Goal: Task Accomplishment & Management: Use online tool/utility

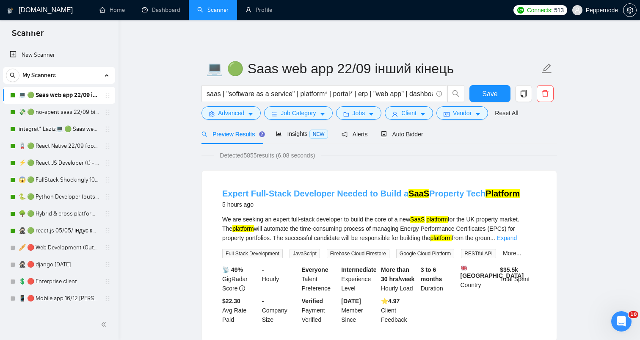
click at [338, 194] on link "Expert Full-Stack Developer Needed to Build a SaaS Property Tech Platform" at bounding box center [370, 193] width 297 height 9
click at [524, 93] on icon "copy" at bounding box center [523, 94] width 8 height 8
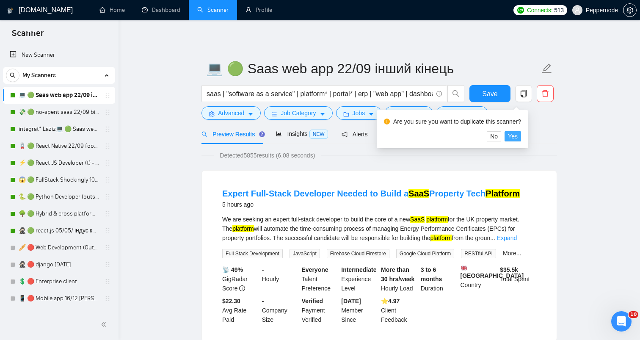
click at [517, 136] on span "Yes" at bounding box center [513, 136] width 10 height 9
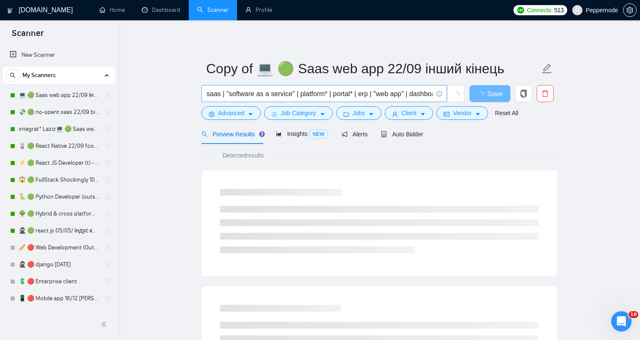
click at [319, 94] on input "saas | "software as a service" | platform* | portal* | erp | "web app" | dashbo…" at bounding box center [319, 93] width 226 height 11
paste input "Python/FastAPI Expert for Real Estate Investment Platform"
type input "Python/FastAPI Expert for Real Estate Investment Platform"
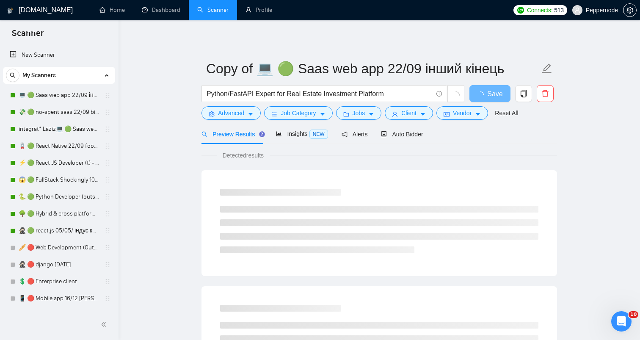
click at [234, 113] on span "Advanced" at bounding box center [231, 112] width 26 height 9
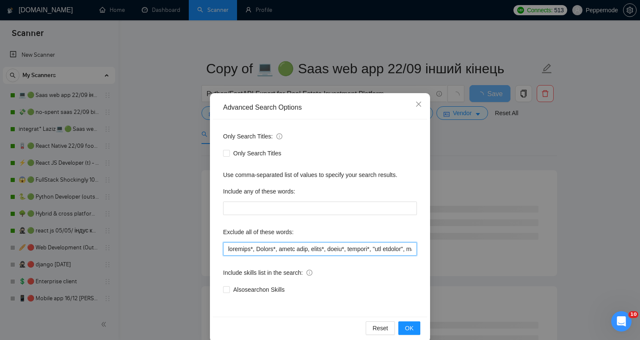
click at [270, 248] on input "text" at bounding box center [320, 249] width 194 height 14
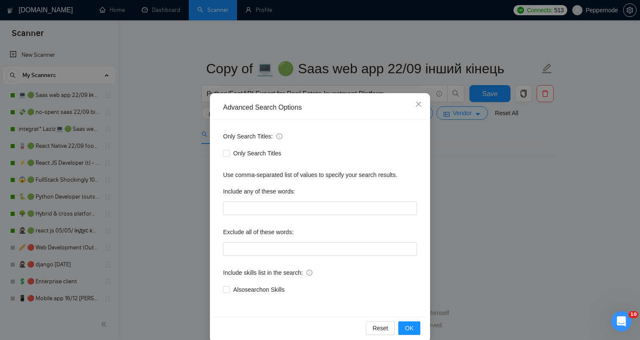
click at [547, 250] on div "Advanced Search Options Only Search Titles: Only Search Titles Use comma-separa…" at bounding box center [320, 170] width 640 height 340
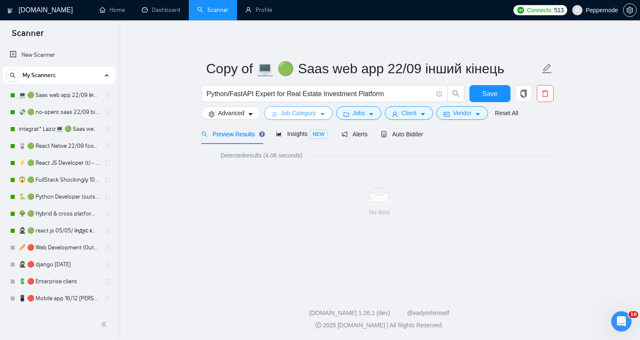
click at [299, 118] on button "Job Category" at bounding box center [298, 113] width 68 height 14
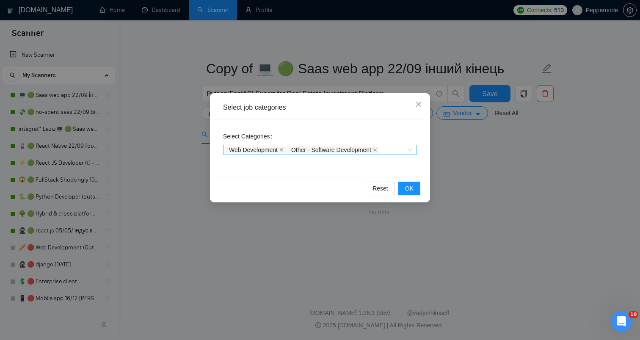
click at [283, 148] on icon "close" at bounding box center [281, 150] width 4 height 4
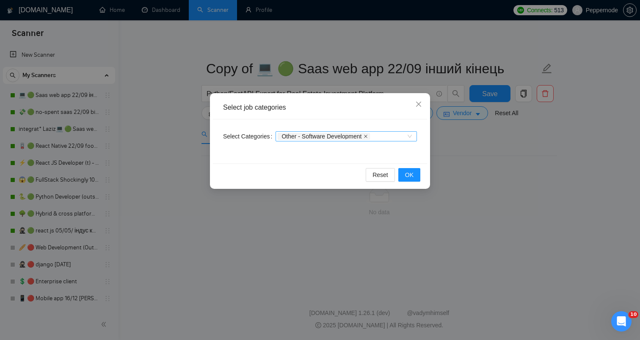
click at [368, 136] on icon "close" at bounding box center [365, 136] width 4 height 4
click at [406, 171] on span "OK" at bounding box center [409, 174] width 8 height 9
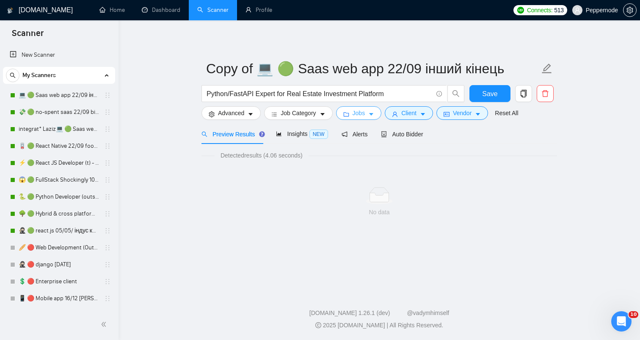
click at [363, 112] on span "Jobs" at bounding box center [358, 112] width 13 height 9
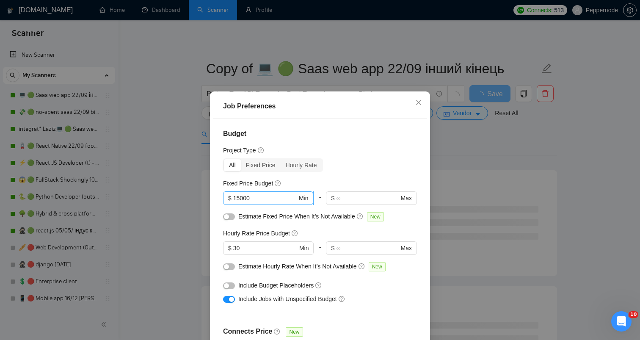
click at [270, 199] on input "15000" at bounding box center [265, 197] width 64 height 9
click at [254, 247] on input "30" at bounding box center [265, 247] width 64 height 9
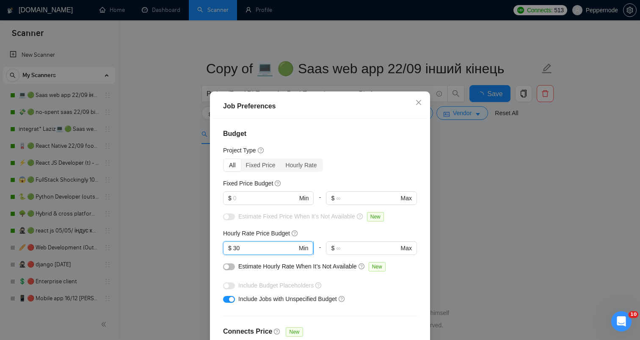
click at [254, 247] on input "30" at bounding box center [265, 247] width 64 height 9
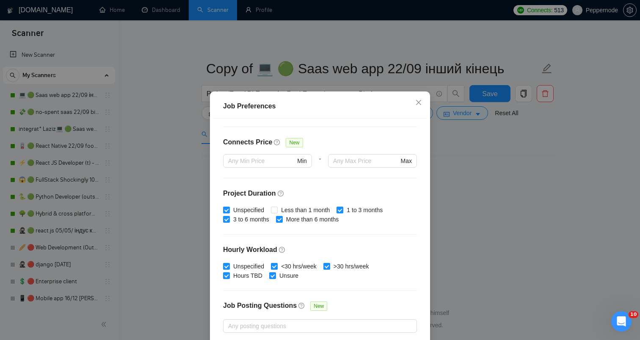
scroll to position [239, 0]
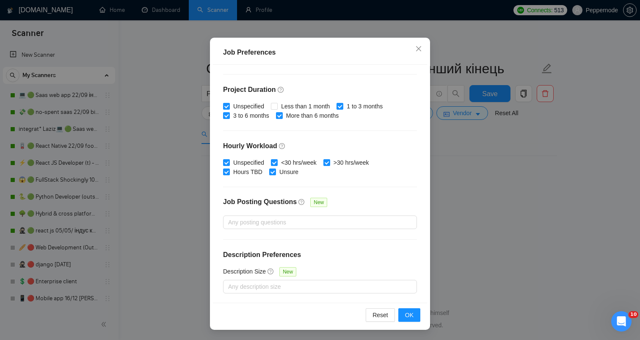
click at [566, 230] on div "Job Preferences Budget Project Type All Fixed Price Hourly Rate Fixed Price Bud…" at bounding box center [320, 170] width 640 height 340
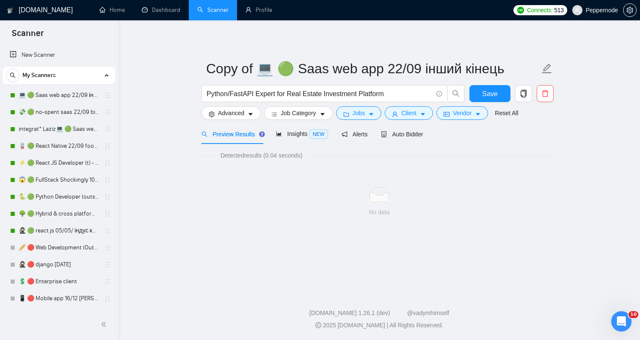
scroll to position [13, 0]
click at [470, 114] on span "Vendor" at bounding box center [462, 112] width 19 height 9
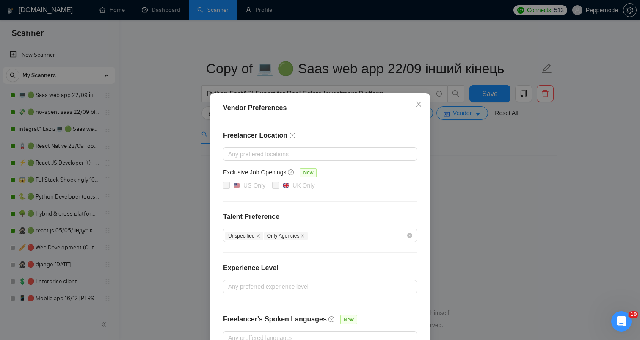
scroll to position [52, 0]
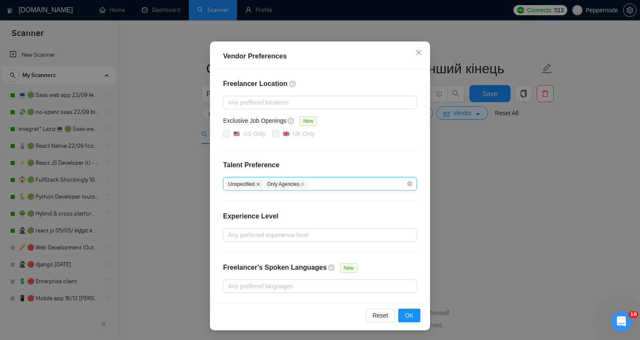
click at [259, 182] on icon "close" at bounding box center [258, 184] width 4 height 4
click at [266, 183] on icon "close" at bounding box center [264, 184] width 4 height 4
click at [522, 206] on div "Vendor Preferences Freelancer Location Any preffered locations Exclusive Job Op…" at bounding box center [320, 170] width 640 height 340
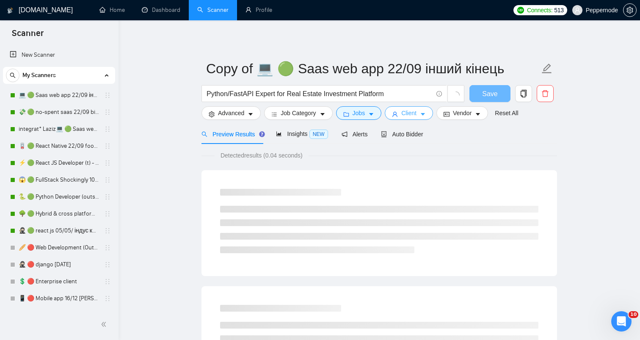
click at [414, 115] on span "Client" at bounding box center [408, 112] width 15 height 9
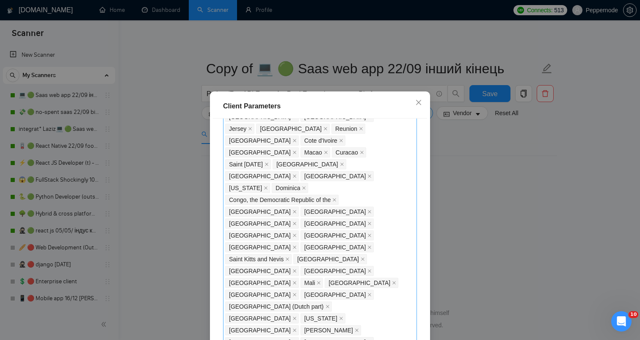
scroll to position [464, 0]
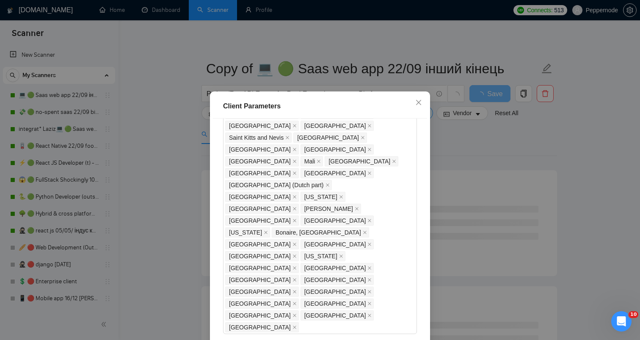
scroll to position [571, 0]
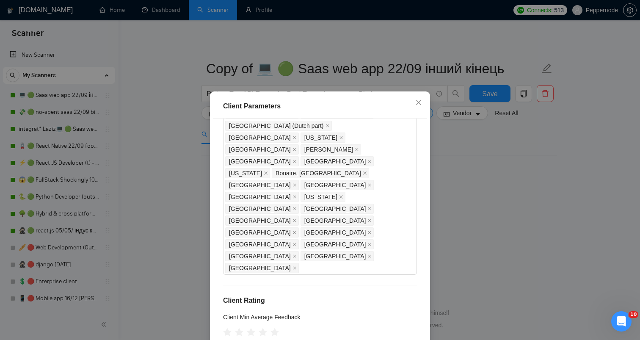
scroll to position [645, 0]
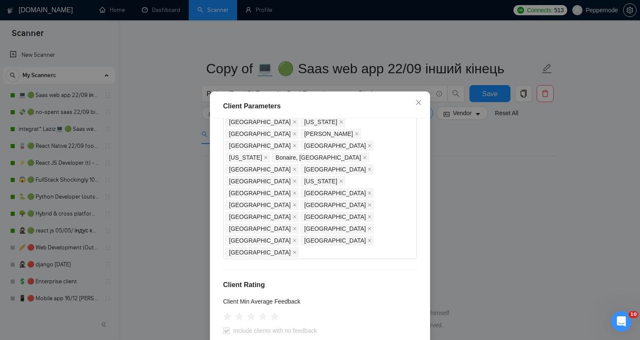
click at [528, 228] on div "Client Parameters Client Location Include Client Countries Select Exclude Clien…" at bounding box center [320, 170] width 640 height 340
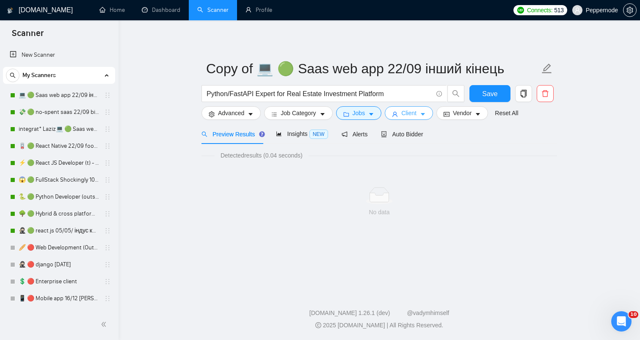
click at [416, 114] on span "Client" at bounding box center [408, 112] width 15 height 9
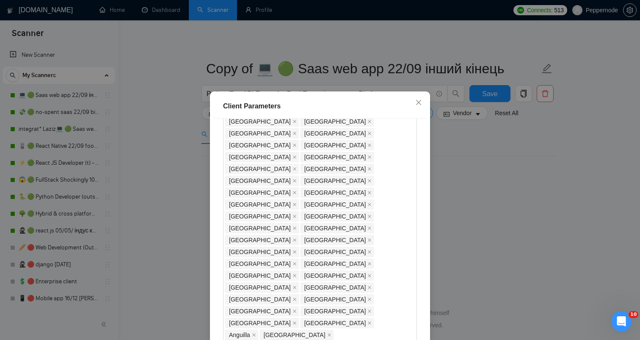
scroll to position [54, 0]
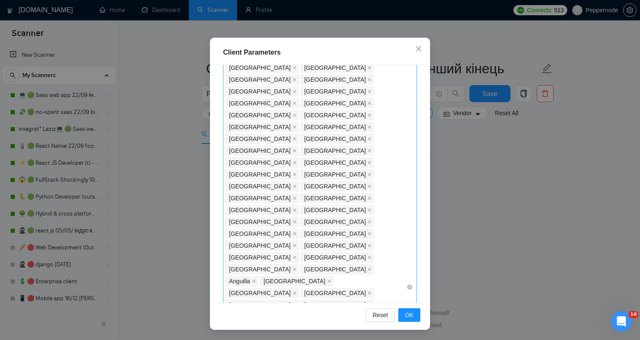
click at [407, 316] on span "OK" at bounding box center [409, 314] width 8 height 9
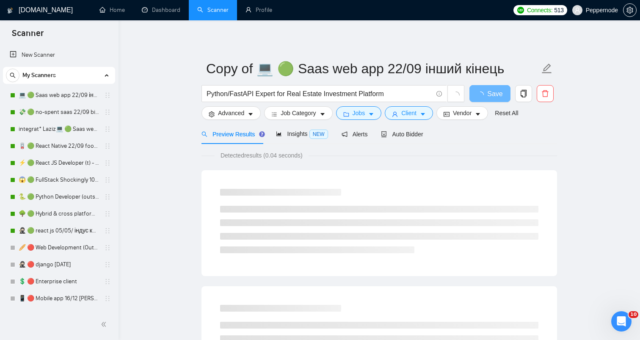
click at [460, 191] on div at bounding box center [379, 221] width 318 height 64
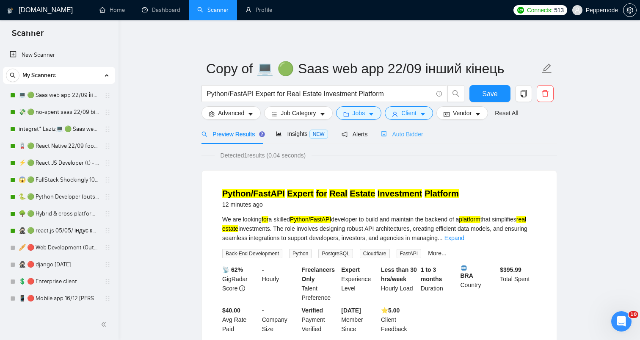
click at [418, 139] on div "Auto Bidder" at bounding box center [402, 134] width 42 height 20
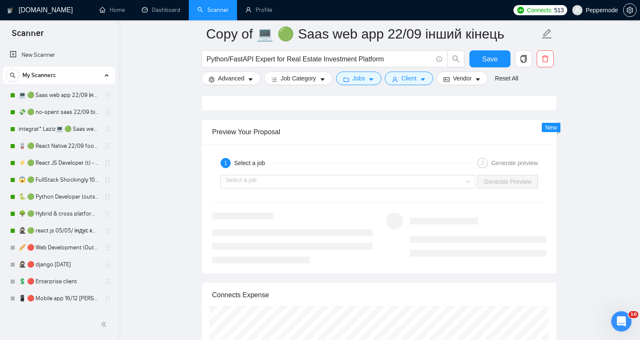
scroll to position [1609, 0]
click at [383, 184] on input "search" at bounding box center [344, 181] width 239 height 13
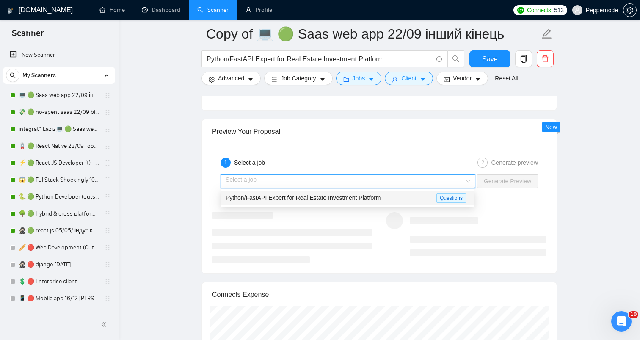
click at [353, 201] on div "Python/FastAPI Expert for Real Estate Investment Platform" at bounding box center [330, 198] width 211 height 10
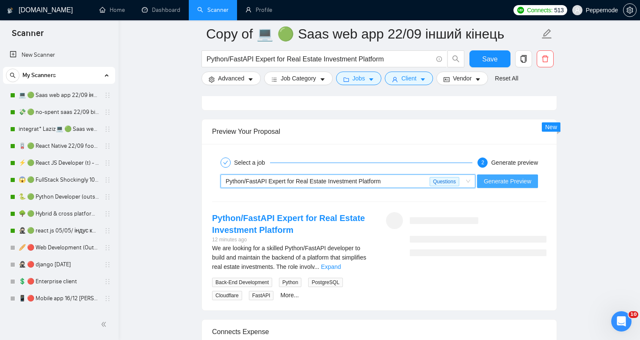
click at [498, 182] on span "Generate Preview" at bounding box center [506, 180] width 47 height 9
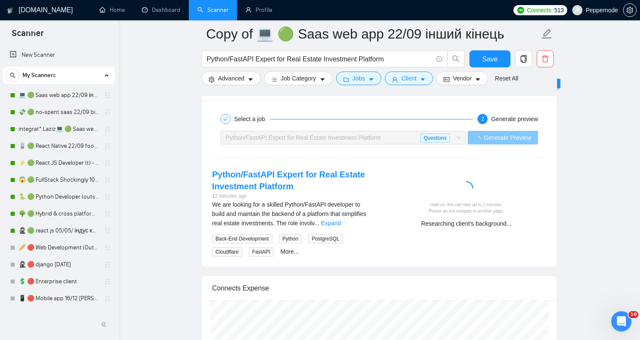
scroll to position [1654, 0]
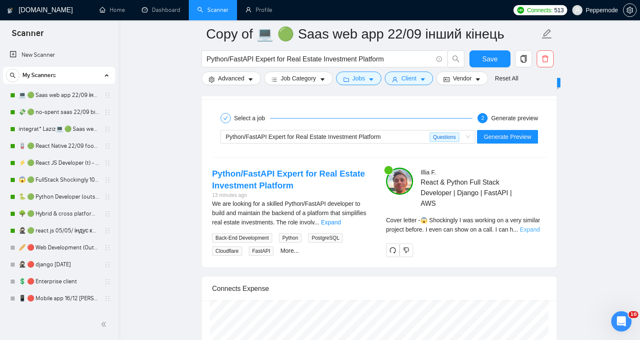
click at [534, 229] on link "Expand" at bounding box center [529, 229] width 20 height 7
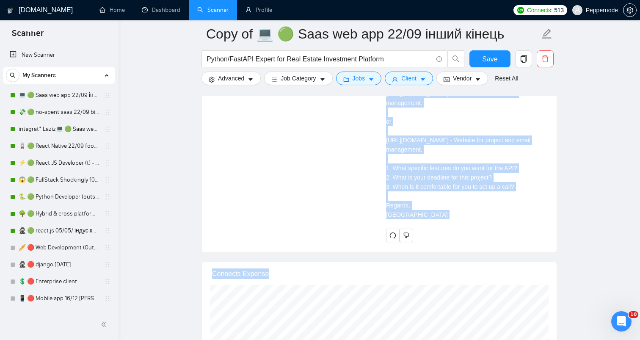
scroll to position [2043, 0]
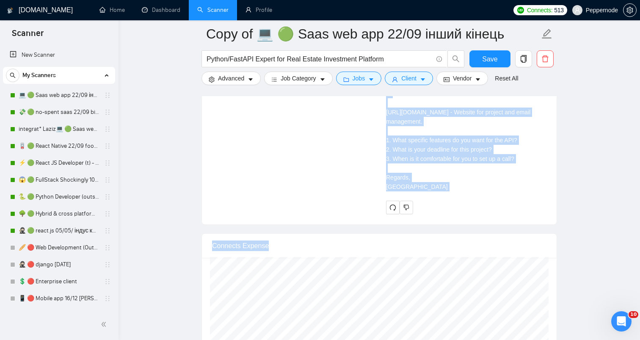
drag, startPoint x: 387, startPoint y: 256, endPoint x: 458, endPoint y: 223, distance: 78.7
click at [458, 191] on div "Cover letter 😱 Shockingly I was working on a very similar project before. I eve…" at bounding box center [466, 88] width 160 height 205
copy div "😱 Shockingly I was working on a very similar project before. I even can show on…"
click at [545, 60] on icon "delete" at bounding box center [545, 59] width 8 height 8
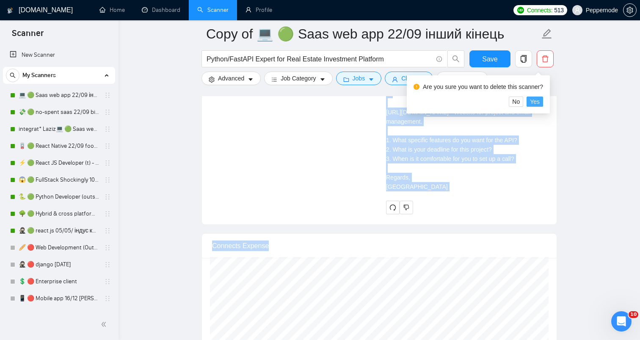
click at [543, 102] on button "Yes" at bounding box center [534, 101] width 16 height 10
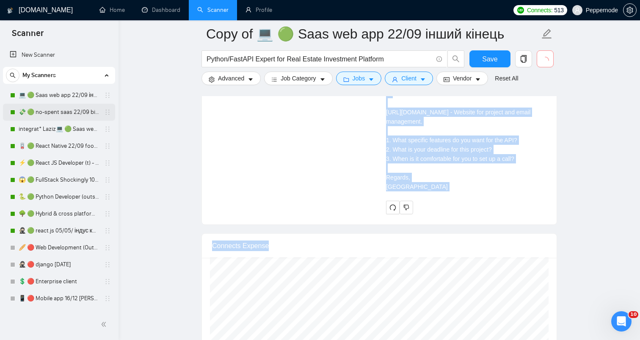
scroll to position [2036, 0]
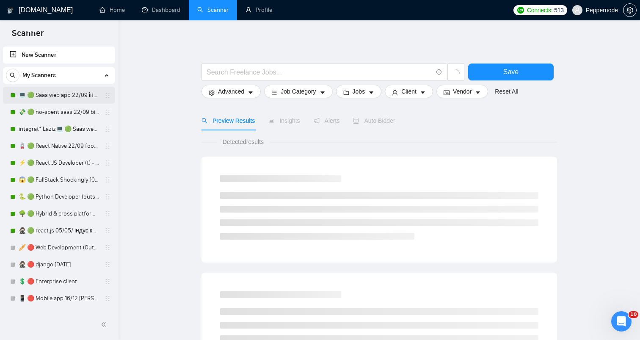
click at [53, 92] on link "💻 🟢 Saas web app 22/09 інший кінець" at bounding box center [59, 95] width 80 height 17
